Goal: Task Accomplishment & Management: Manage account settings

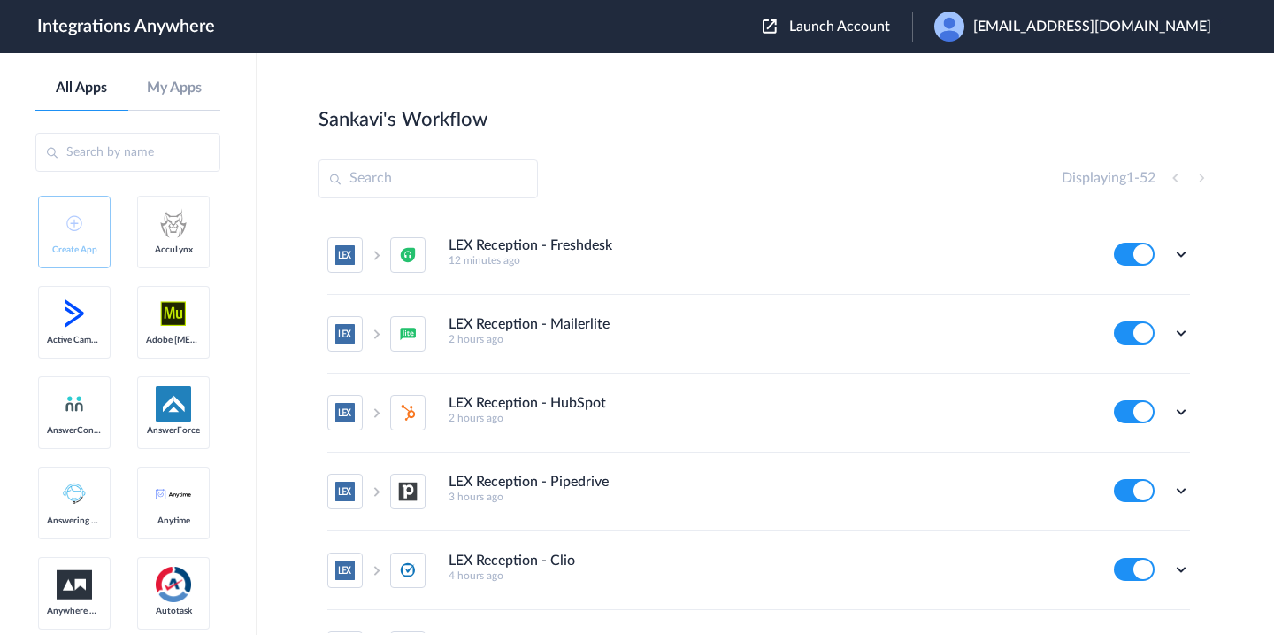
click at [965, 28] on img at bounding box center [950, 27] width 30 height 30
click at [993, 76] on link "My Account" at bounding box center [959, 71] width 67 height 12
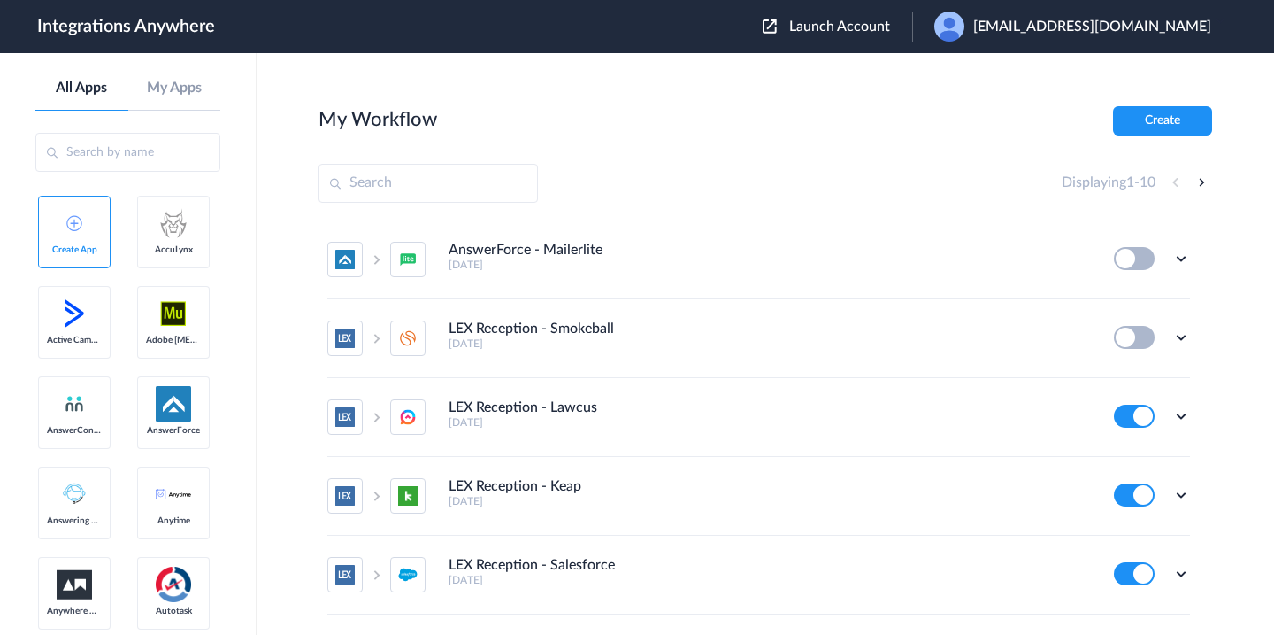
click at [876, 30] on span "Launch Account" at bounding box center [839, 26] width 101 height 14
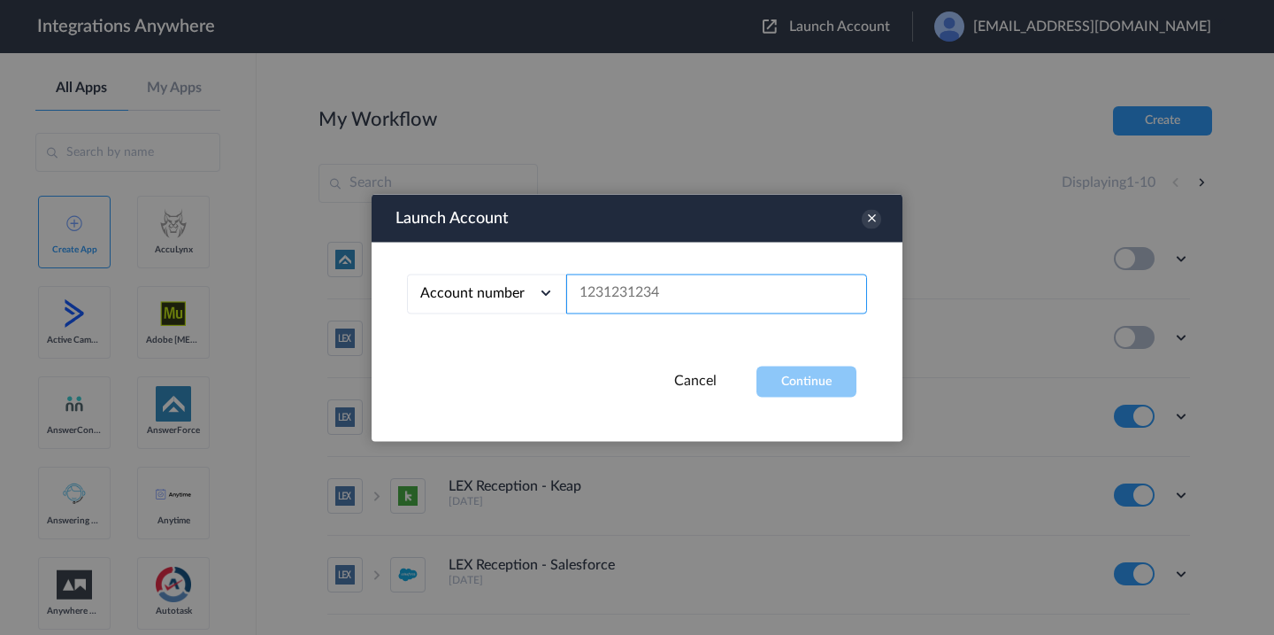
click at [604, 293] on input "text" at bounding box center [716, 293] width 301 height 40
click at [671, 127] on div at bounding box center [637, 317] width 1274 height 635
click at [617, 289] on input "text" at bounding box center [716, 293] width 301 height 40
paste input "9999000091"
type input "9999000091"
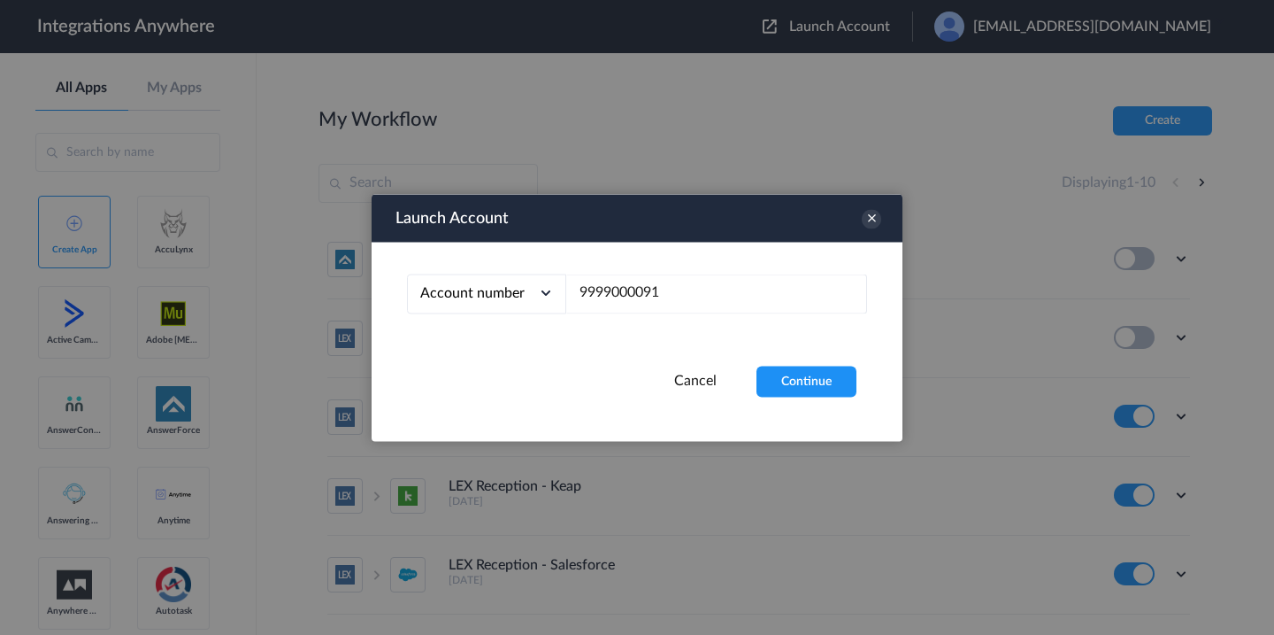
click at [772, 359] on div "Account number Account number Email address 9999000091" at bounding box center [637, 304] width 531 height 124
click at [782, 373] on button "Continue" at bounding box center [807, 381] width 100 height 31
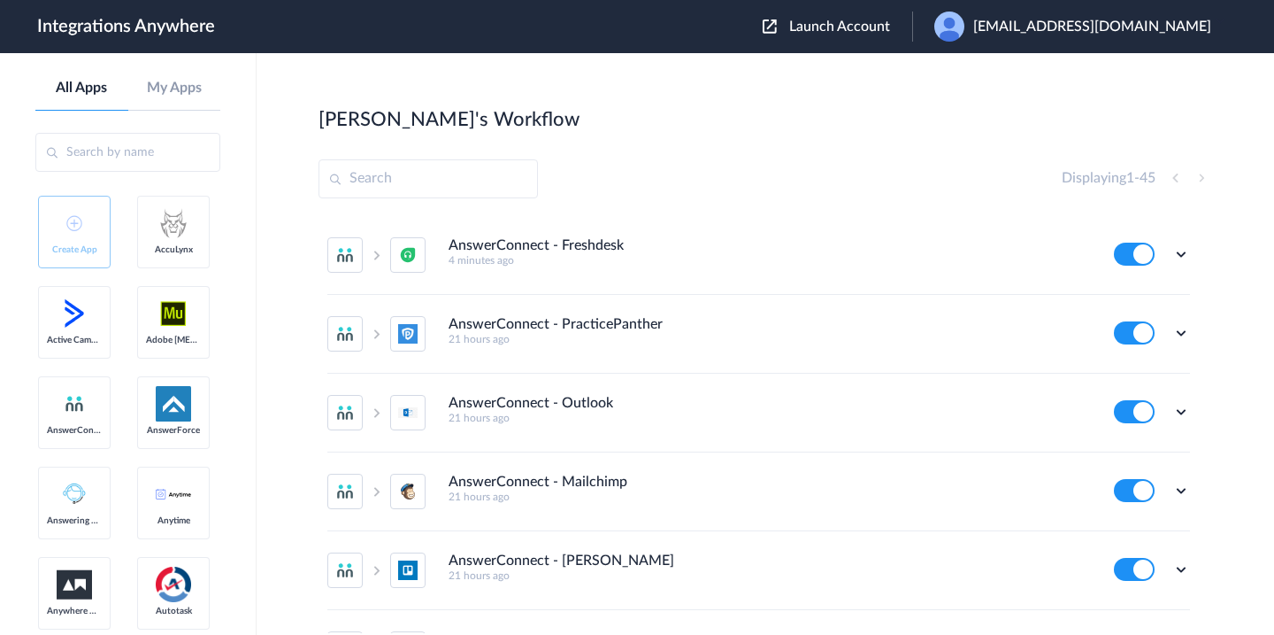
click at [481, 181] on input "text" at bounding box center [428, 178] width 219 height 39
click at [419, 172] on input "text" at bounding box center [428, 178] width 219 height 39
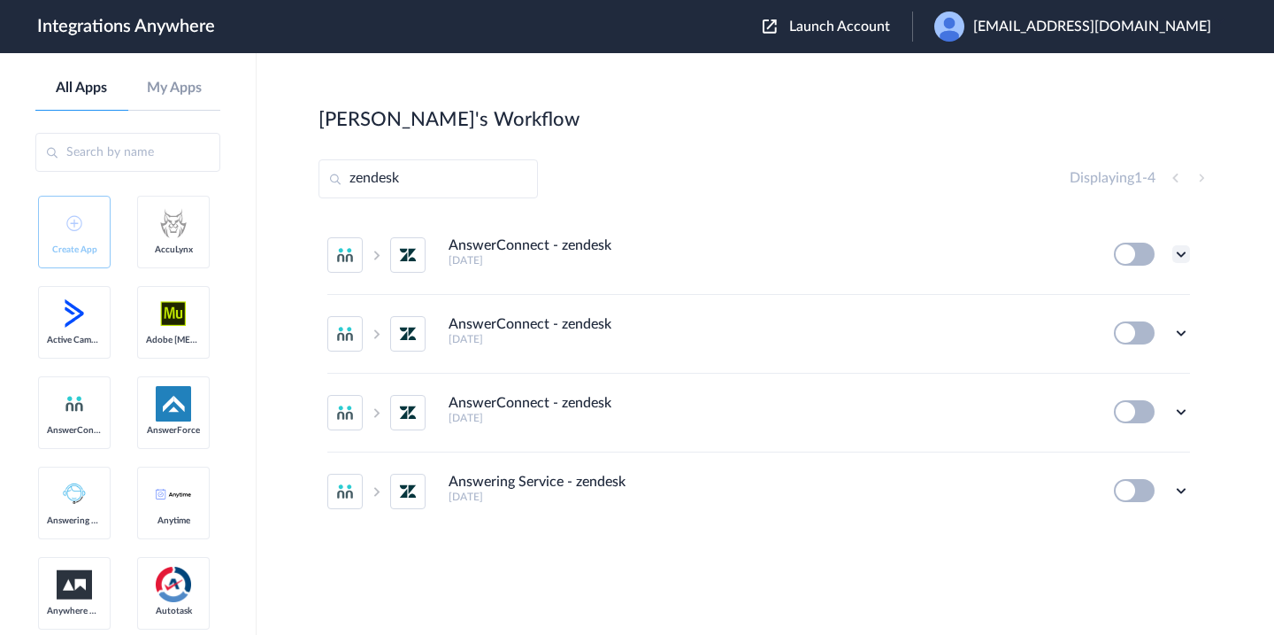
type input "zendesk"
click at [1179, 258] on icon at bounding box center [1182, 254] width 18 height 18
click at [1132, 358] on span "Delete" at bounding box center [1126, 360] width 35 height 12
click at [1132, 358] on span "Are you sure?" at bounding box center [1120, 367] width 63 height 27
click at [1180, 255] on icon at bounding box center [1182, 254] width 18 height 18
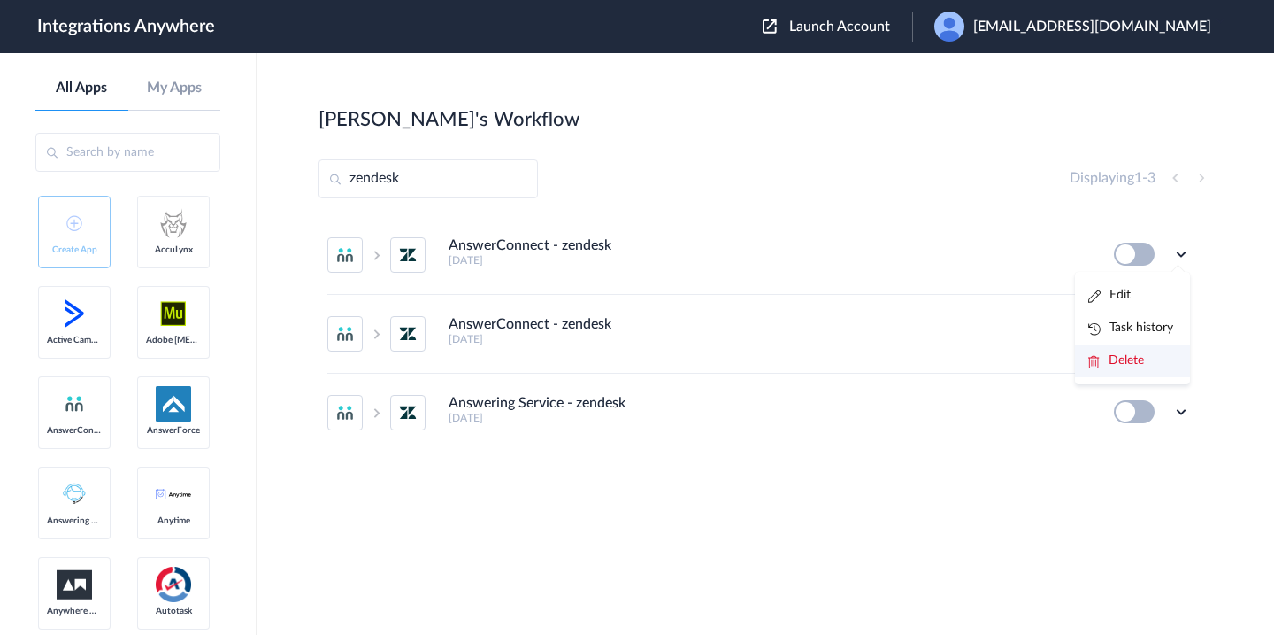
click at [1142, 360] on span "Delete" at bounding box center [1126, 360] width 35 height 12
click at [1142, 360] on span "Are you sure?" at bounding box center [1120, 367] width 63 height 27
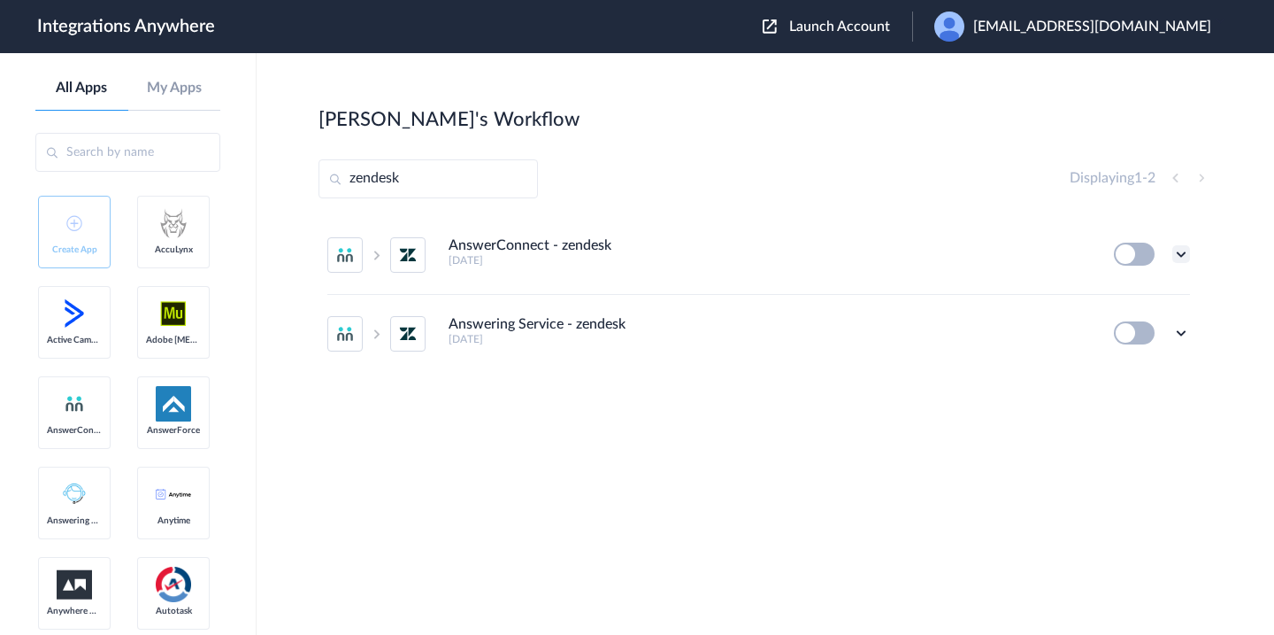
click at [1186, 249] on icon at bounding box center [1182, 254] width 18 height 18
click at [1141, 370] on li "Delete" at bounding box center [1132, 360] width 115 height 33
click at [1141, 370] on li "Are you sure?" at bounding box center [1132, 368] width 115 height 48
click at [1188, 251] on icon at bounding box center [1182, 254] width 18 height 18
click at [1143, 349] on li "Delete" at bounding box center [1132, 360] width 115 height 33
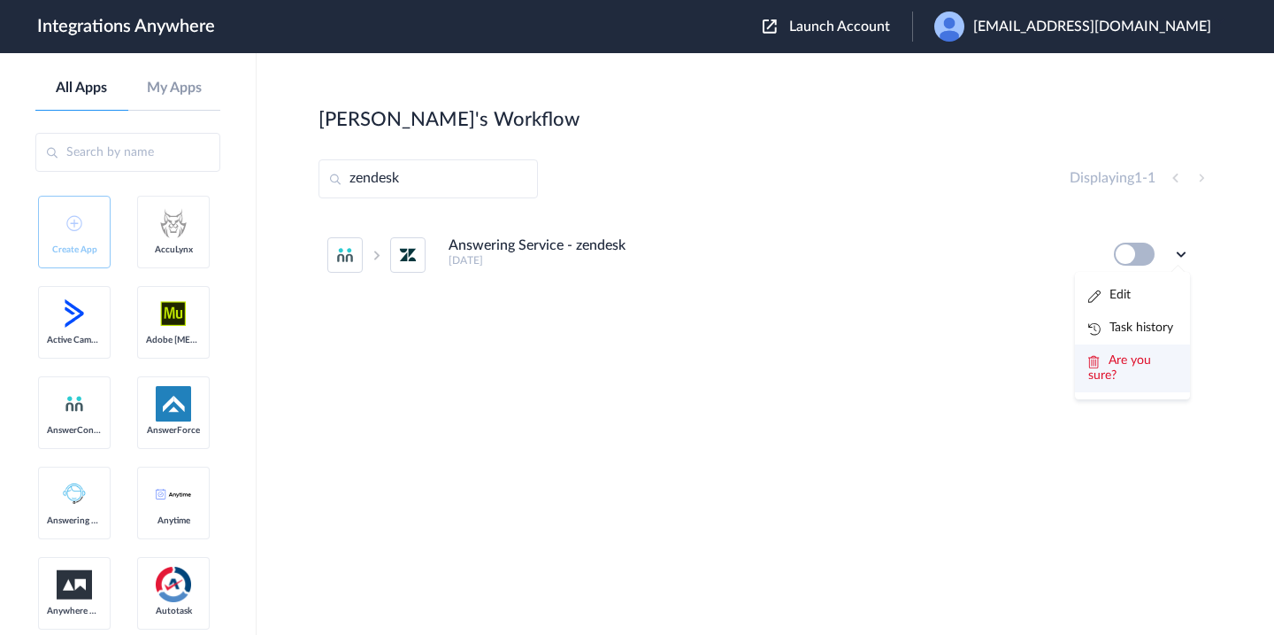
click at [1143, 349] on li "Are you sure?" at bounding box center [1132, 368] width 115 height 48
